Goal: Information Seeking & Learning: Find specific page/section

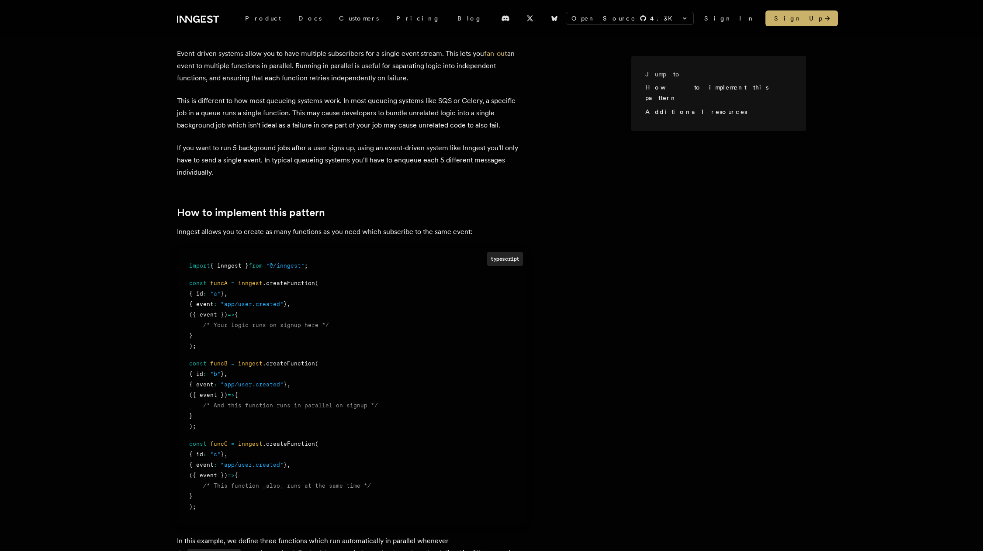
scroll to position [154, 0]
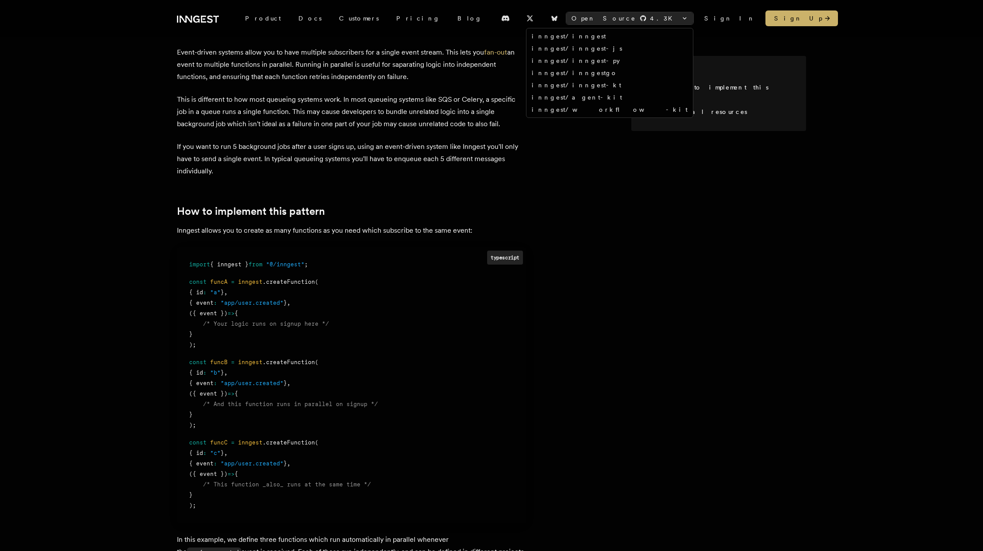
click at [636, 21] on span "Open Source" at bounding box center [603, 18] width 65 height 9
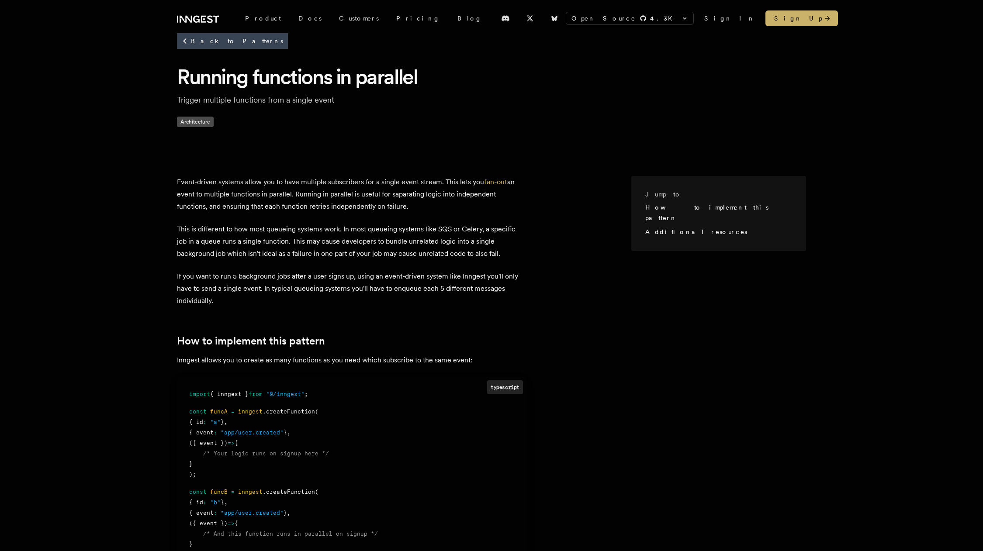
scroll to position [0, 0]
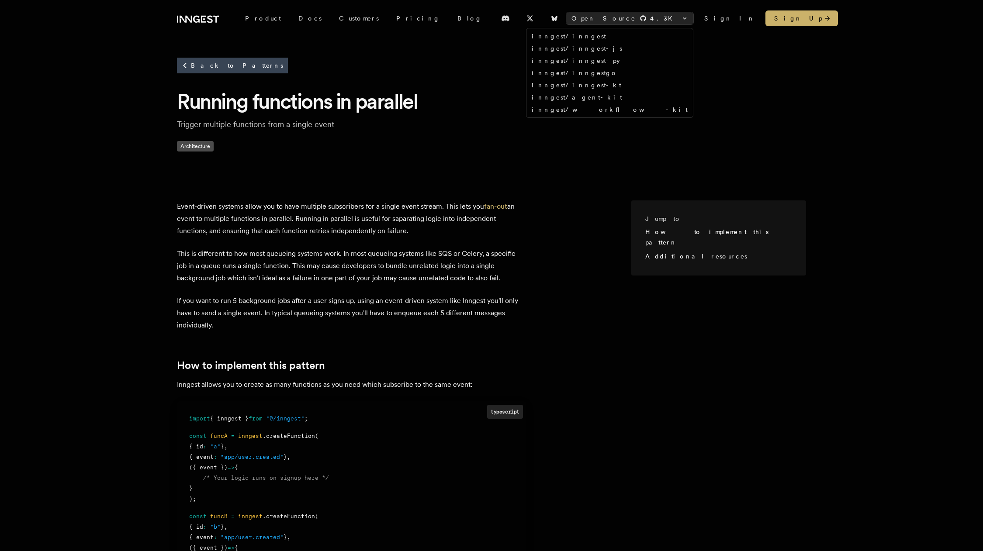
click at [636, 21] on span "Open Source" at bounding box center [603, 18] width 65 height 9
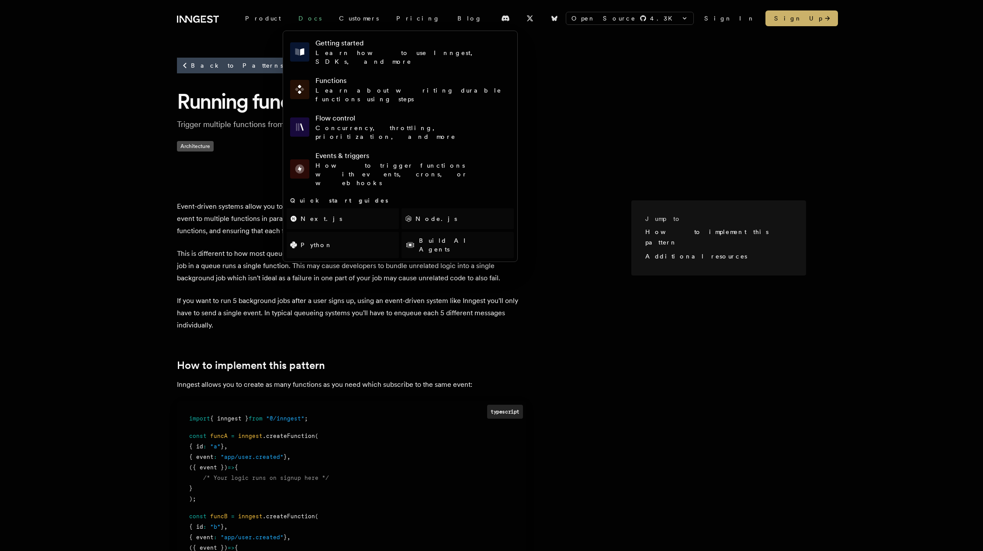
click at [293, 19] on link "Docs" at bounding box center [310, 18] width 41 height 16
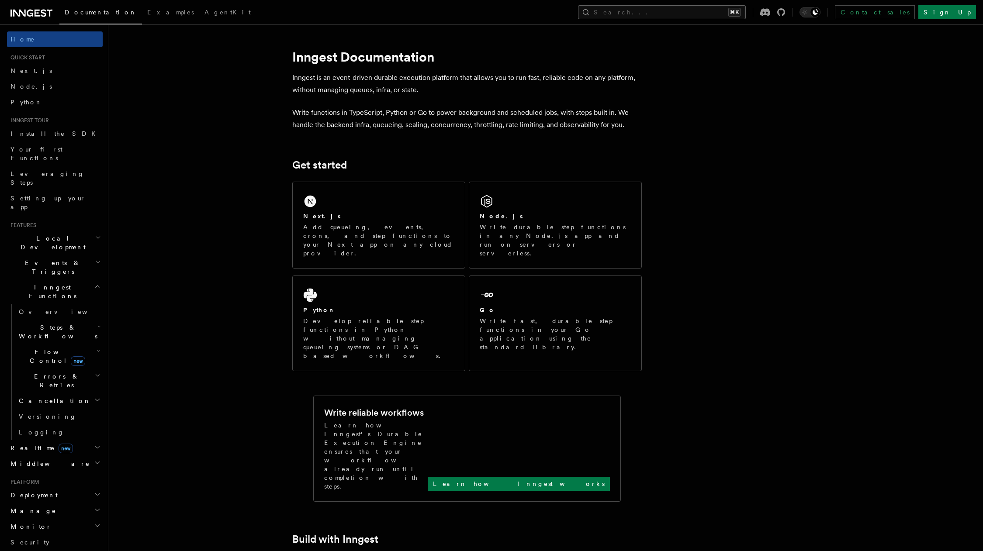
click at [676, 14] on button "Search... ⌘K" at bounding box center [662, 12] width 168 height 14
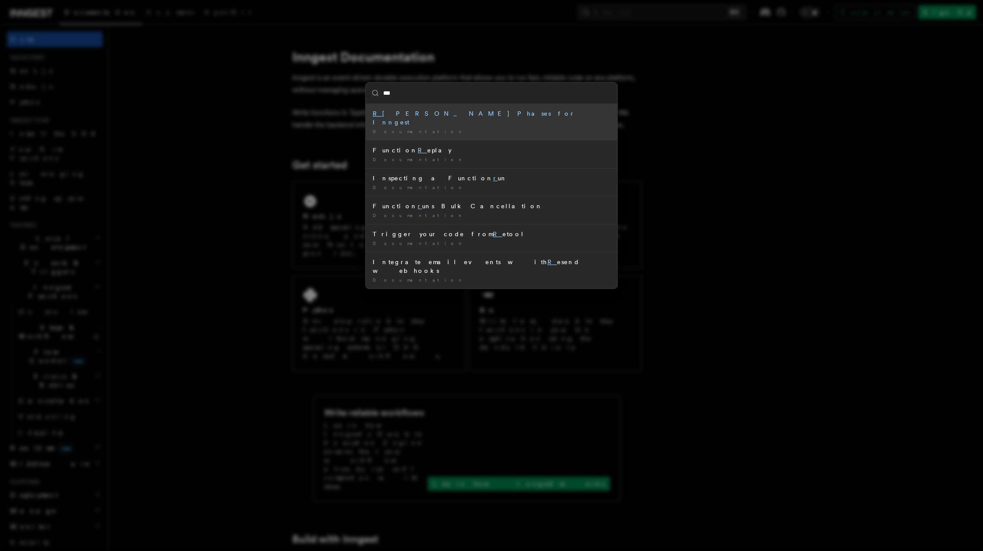
type input "****"
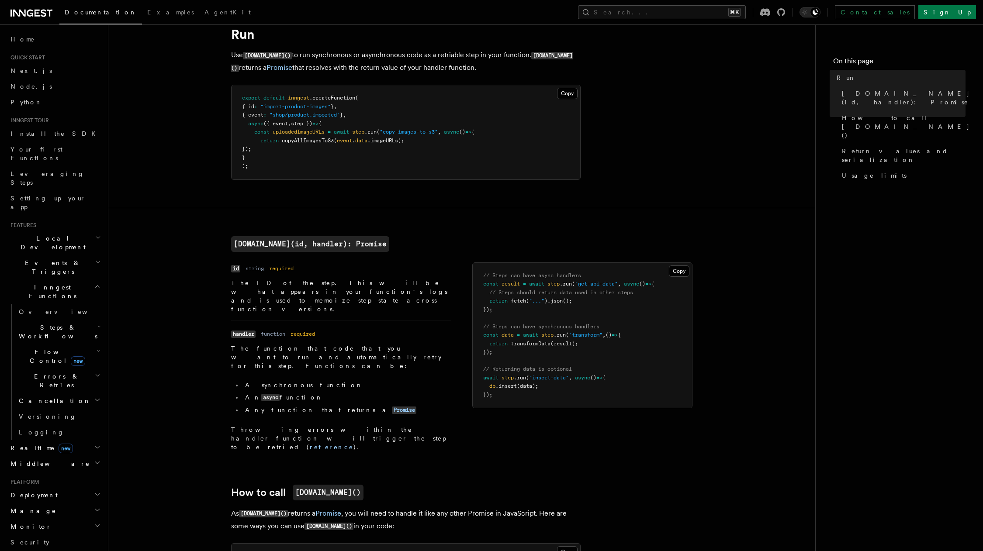
scroll to position [33, 0]
